Goal: Transaction & Acquisition: Download file/media

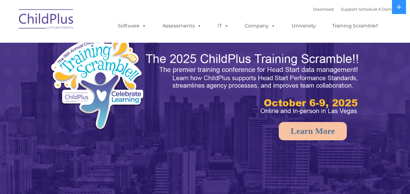
select select "MEDIUM"
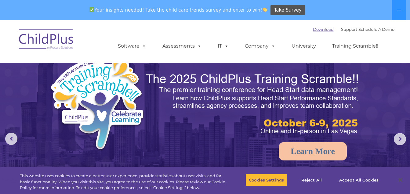
click at [320, 30] on link "Download" at bounding box center [323, 29] width 21 height 5
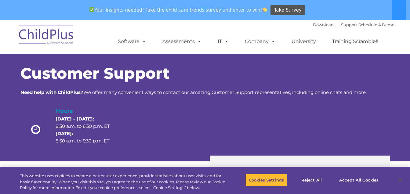
click at [50, 35] on img at bounding box center [46, 35] width 61 height 31
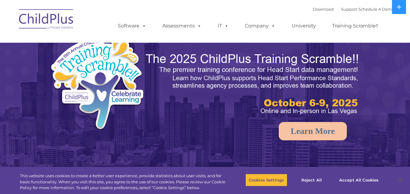
select select "MEDIUM"
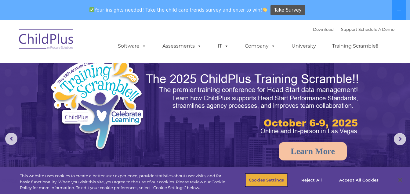
click at [261, 181] on button "Cookies Settings" at bounding box center [267, 180] width 42 height 13
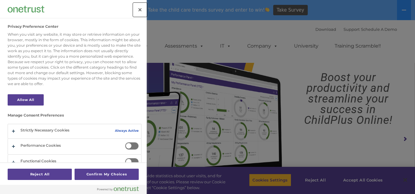
click at [139, 8] on button "Close" at bounding box center [139, 9] width 13 height 13
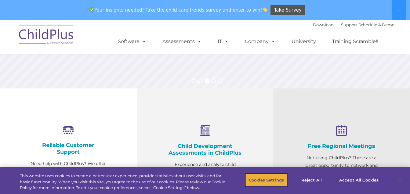
scroll to position [340, 0]
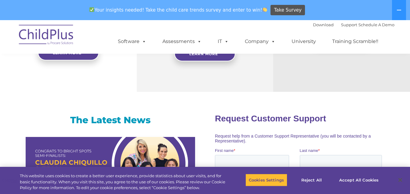
click at [410, 43] on nav "Download Support | Schedule A Demo  MENU MENU Software ChildPlus: The original…" at bounding box center [205, 37] width 410 height 34
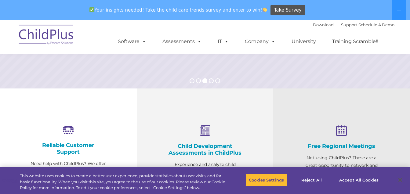
scroll to position [0, 0]
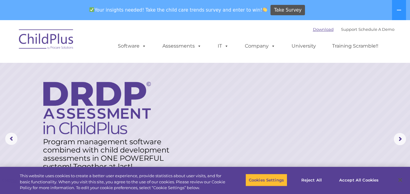
click at [314, 31] on link "Download" at bounding box center [323, 29] width 21 height 5
